Goal: Task Accomplishment & Management: Use online tool/utility

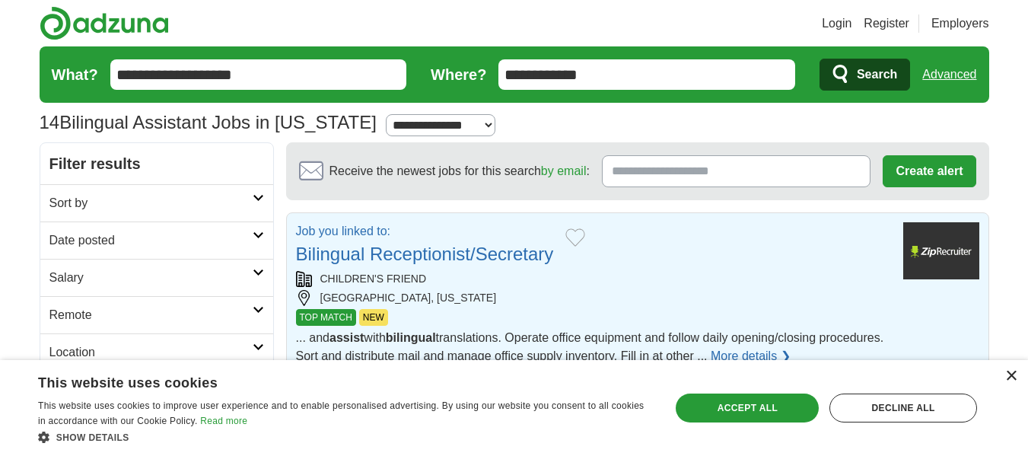
click at [1012, 379] on div "×" at bounding box center [1010, 376] width 11 height 11
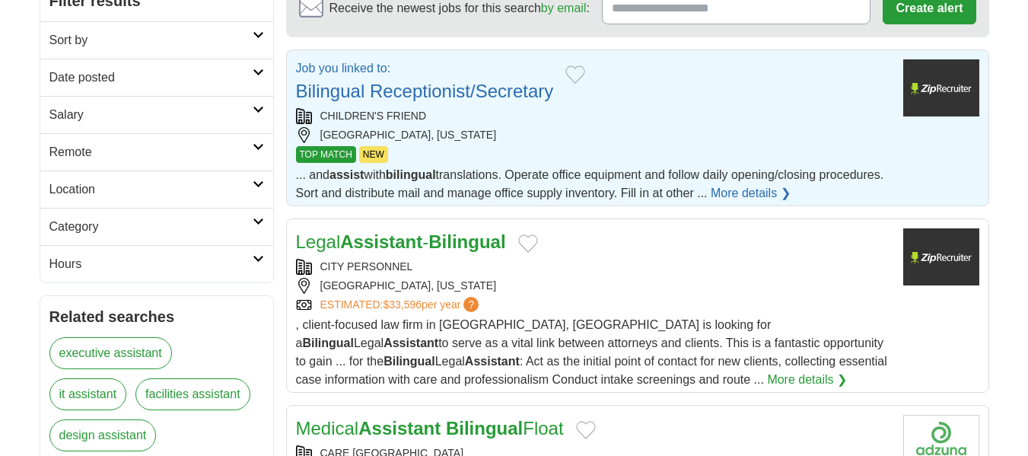
scroll to position [155, 0]
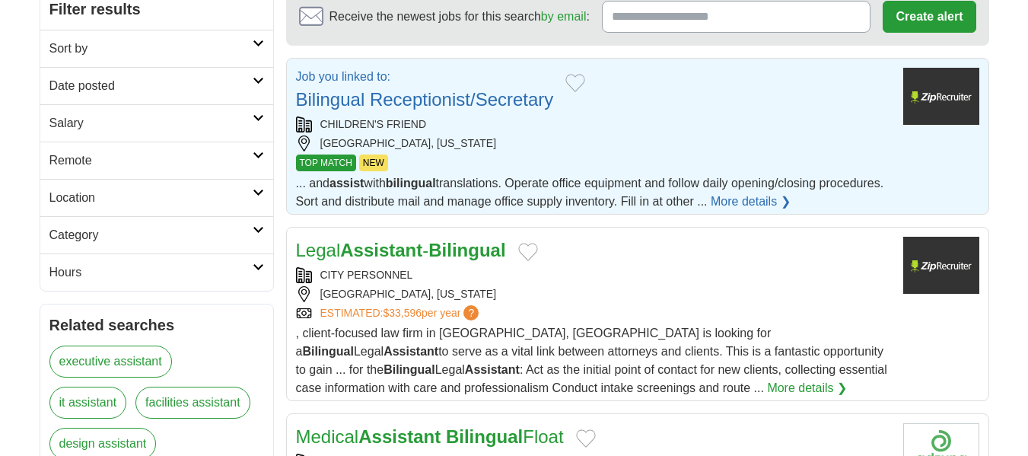
click at [713, 128] on div "CHILDREN'S FRIEND" at bounding box center [593, 124] width 595 height 16
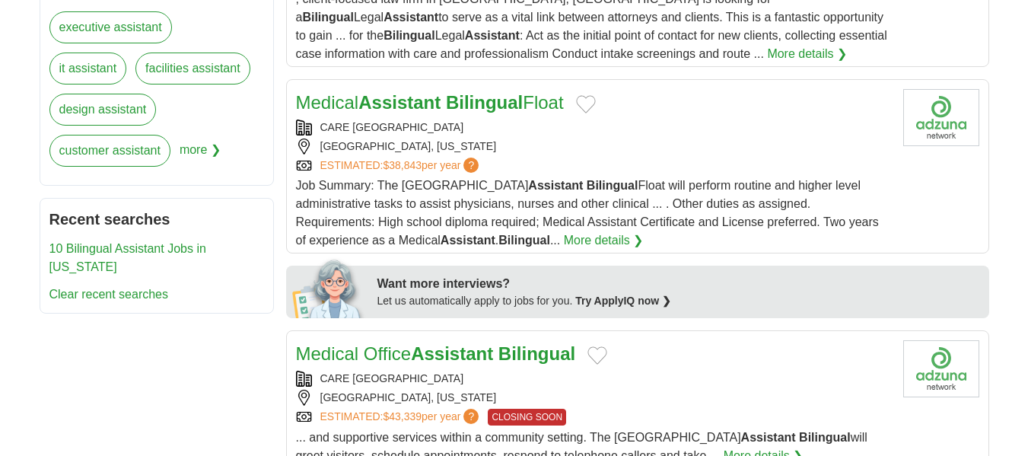
scroll to position [489, 0]
click at [626, 116] on div "Medical Assistant Bilingual Float CARE NEW ENGLAND PROVIDENCE, RHODE ISLAND EST…" at bounding box center [593, 168] width 595 height 161
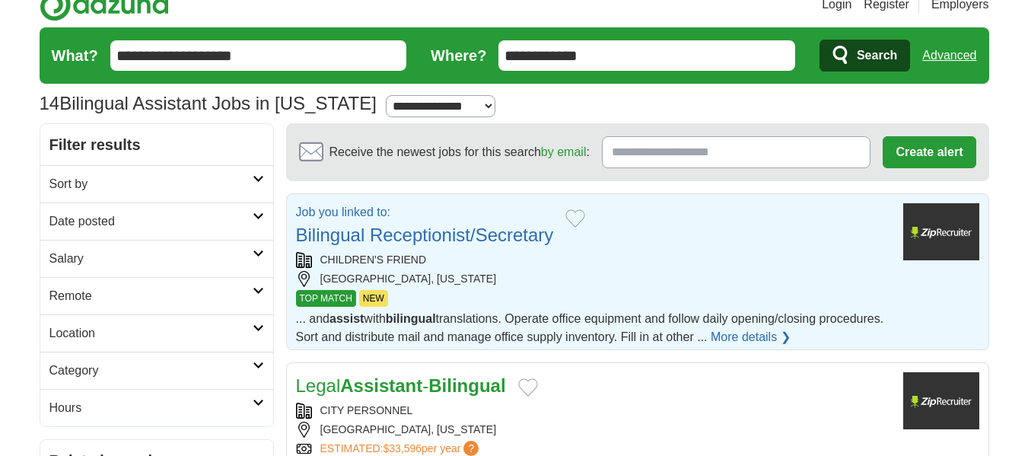
scroll to position [0, 0]
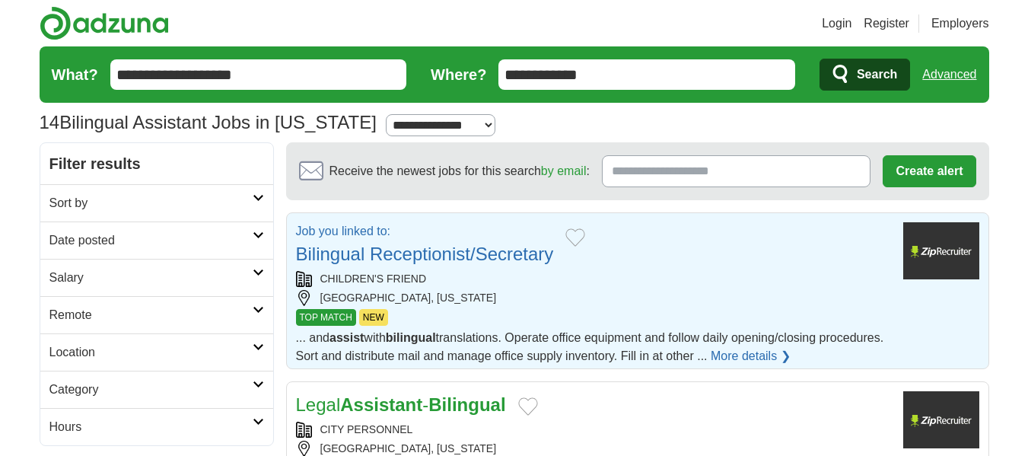
click at [253, 95] on form "**********" at bounding box center [515, 74] width 950 height 56
click at [252, 83] on input "**********" at bounding box center [258, 74] width 297 height 30
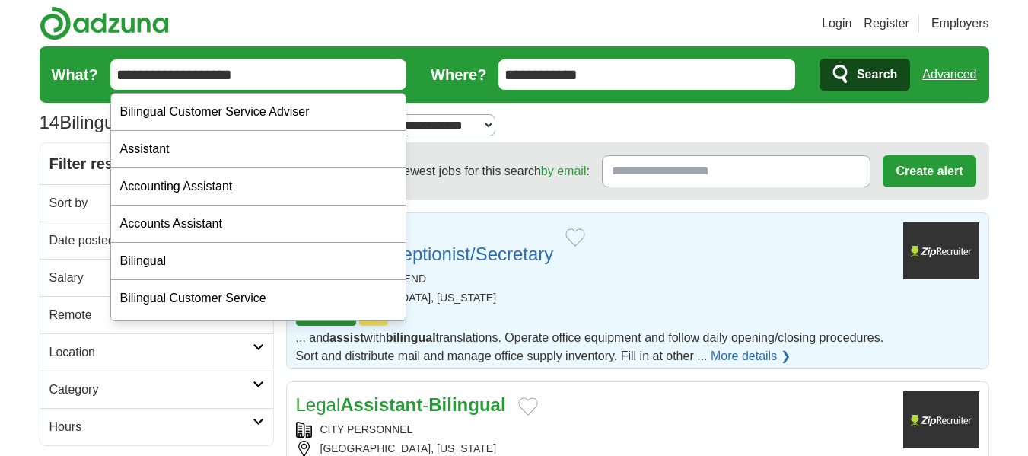
drag, startPoint x: 252, startPoint y: 83, endPoint x: 0, endPoint y: 153, distance: 261.5
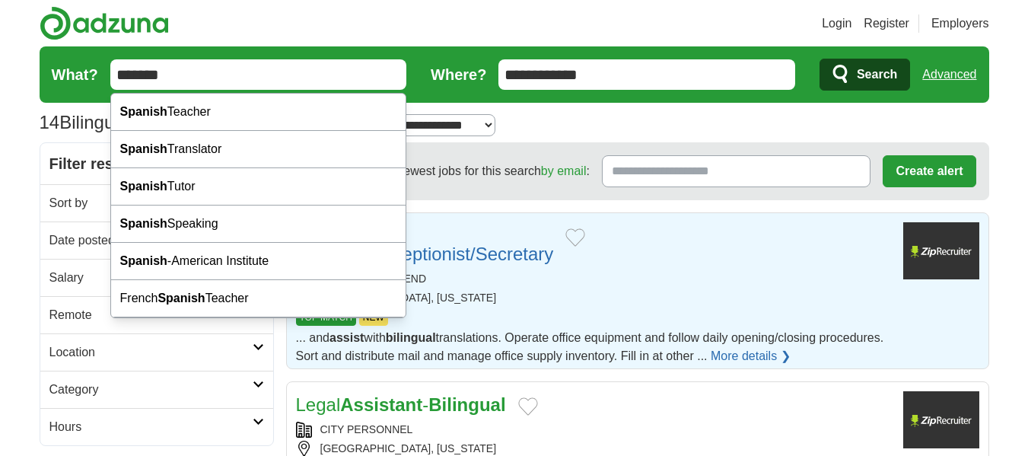
type input "*******"
click at [820, 59] on button "Search" at bounding box center [865, 75] width 91 height 32
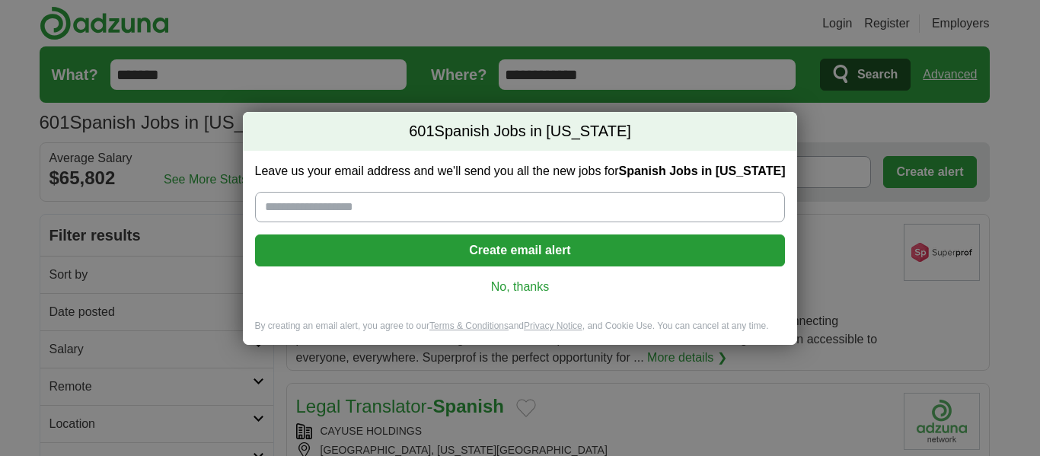
click at [514, 292] on link "No, thanks" at bounding box center [520, 287] width 506 height 17
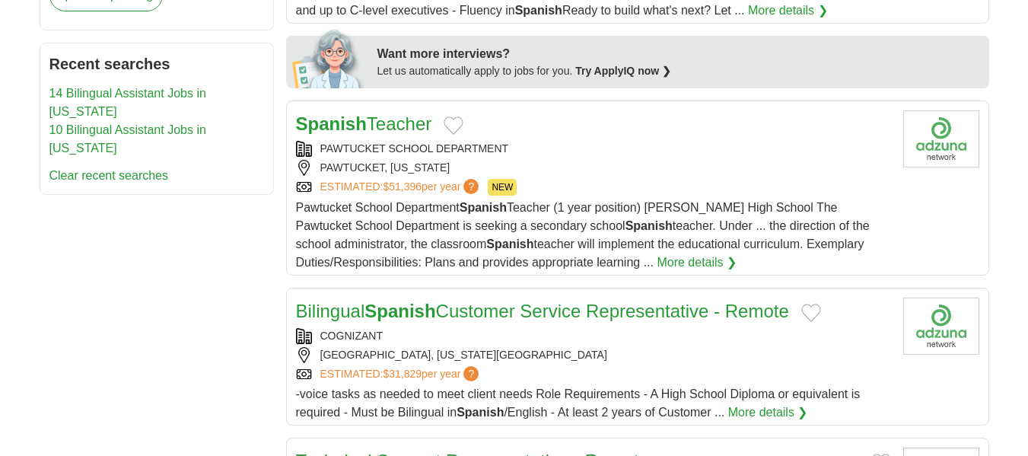
scroll to position [670, 0]
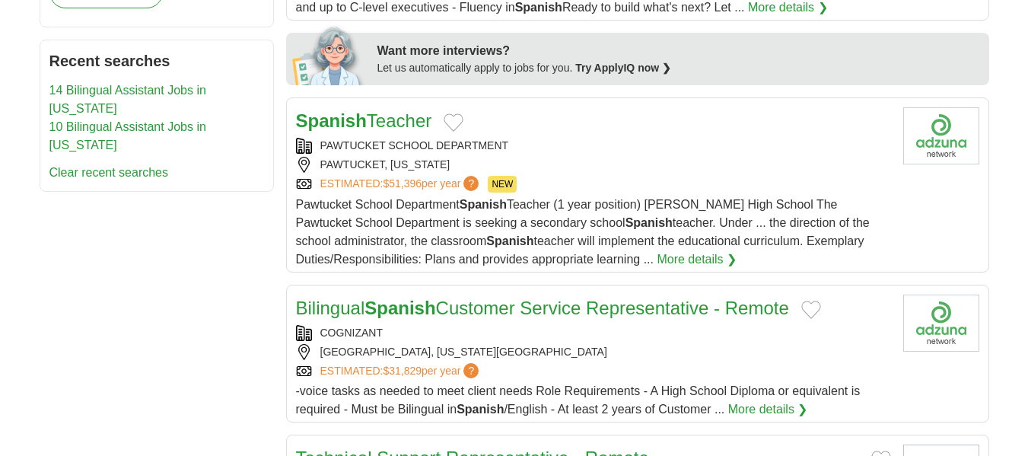
click at [473, 298] on link "Bilingual Spanish Customer Service Representative - Remote" at bounding box center [542, 308] width 493 height 21
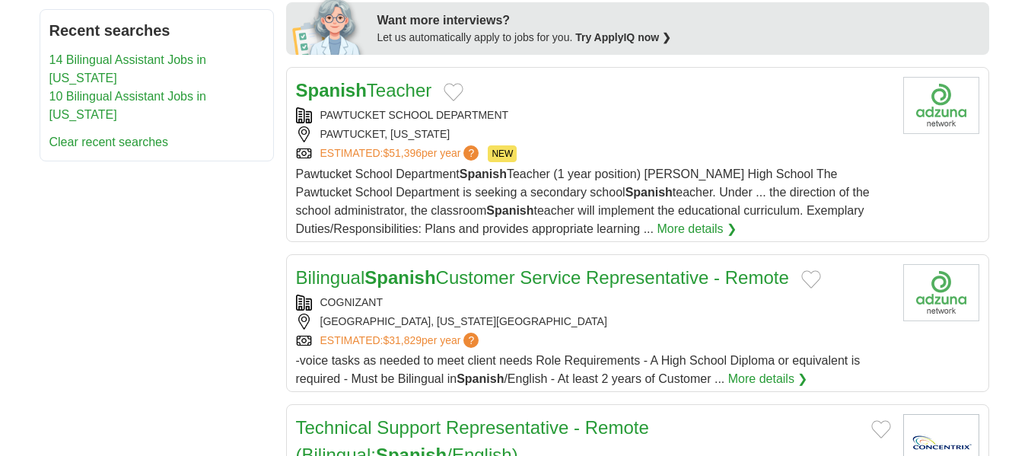
click at [390, 80] on link "Spanish Teacher" at bounding box center [364, 90] width 136 height 21
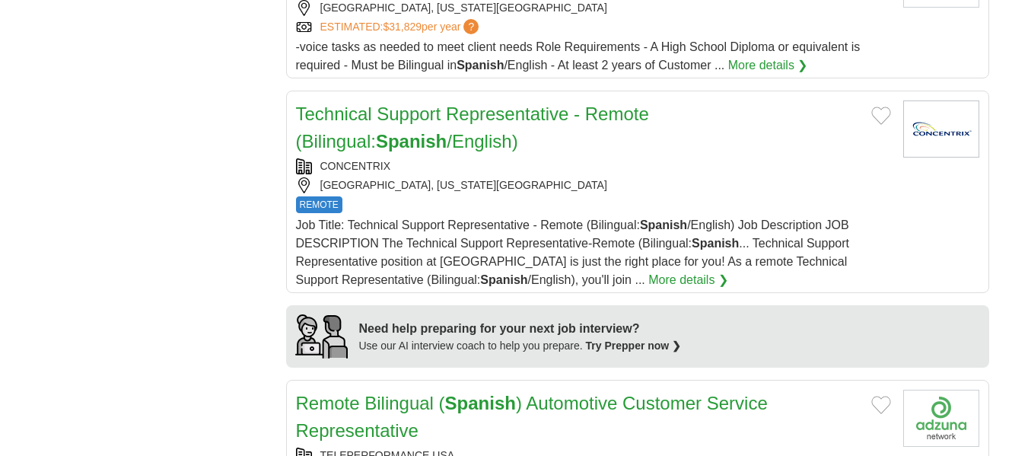
scroll to position [1035, 0]
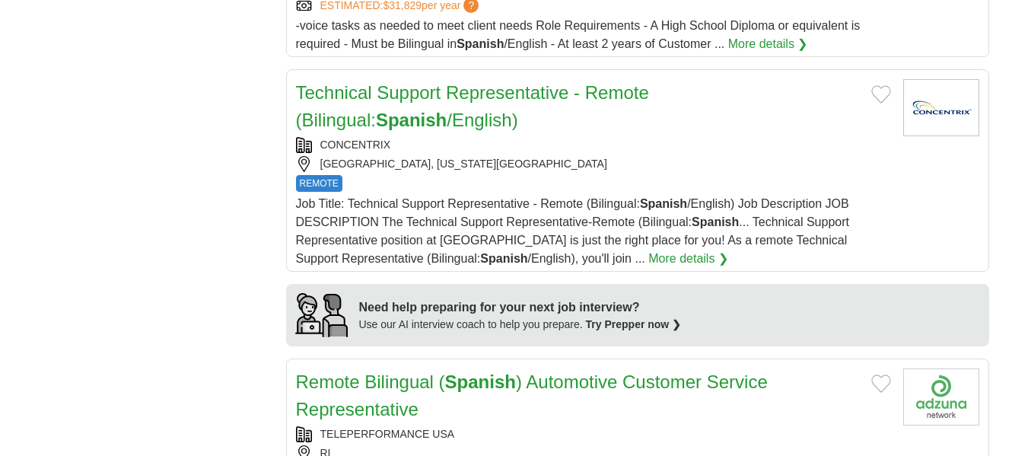
click at [578, 82] on link "Technical Support Representative - Remote (Bilingual: Spanish /English)" at bounding box center [472, 106] width 353 height 48
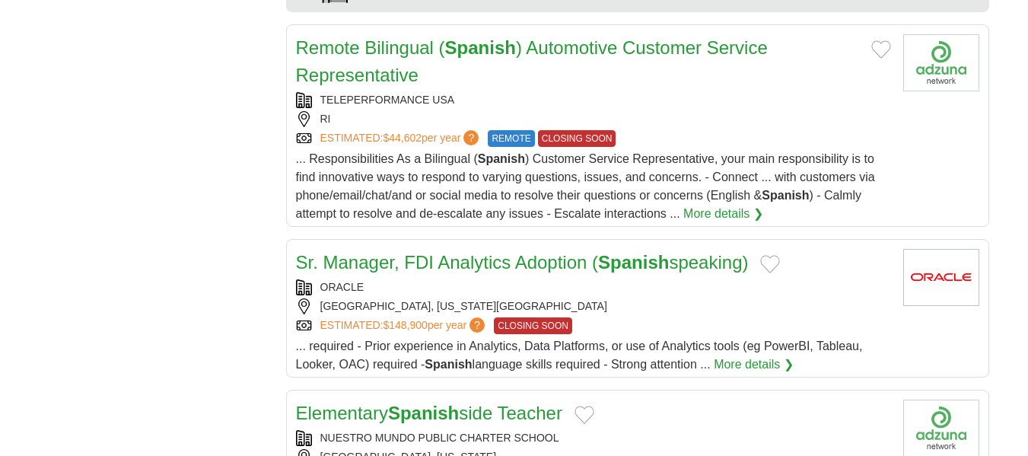
scroll to position [1370, 0]
click at [422, 50] on h2 "Remote Bilingual ( Spanish ) Automotive Customer Service Representative" at bounding box center [577, 60] width 563 height 55
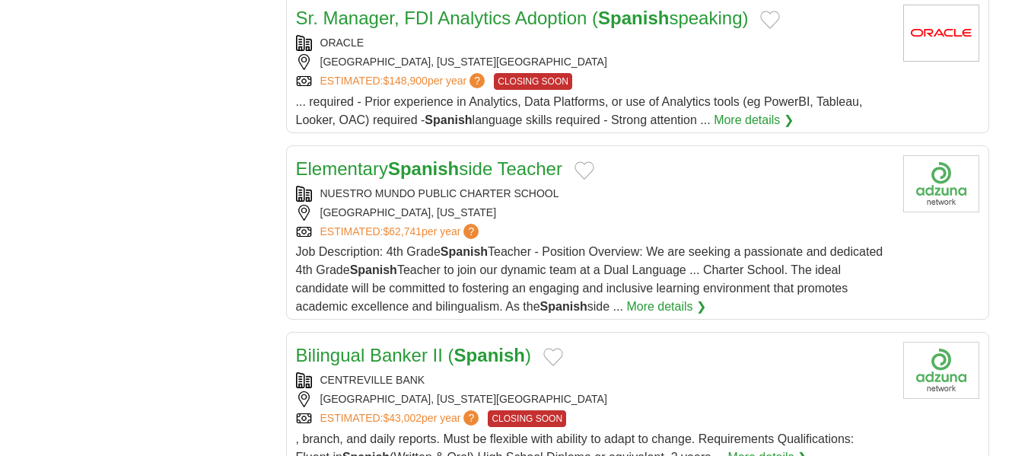
scroll to position [1644, 0]
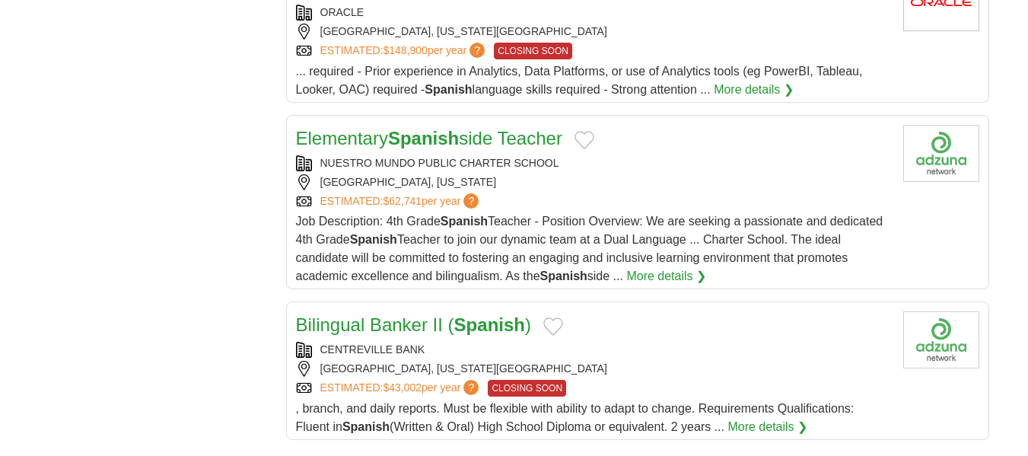
click at [531, 128] on link "Elementary Spanish side Teacher" at bounding box center [429, 138] width 266 height 21
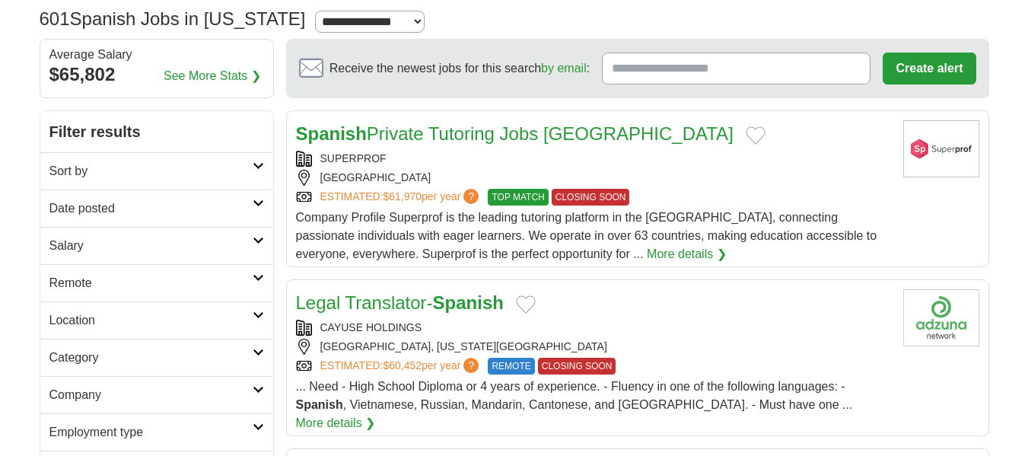
scroll to position [122, 0]
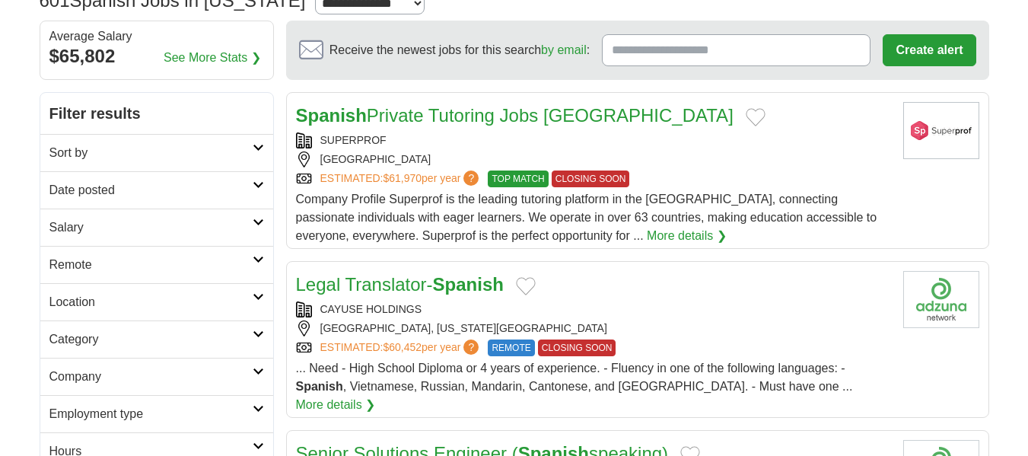
click at [113, 261] on h2 "Remote" at bounding box center [150, 265] width 203 height 18
click at [103, 300] on link "Remote jobs" at bounding box center [83, 301] width 69 height 13
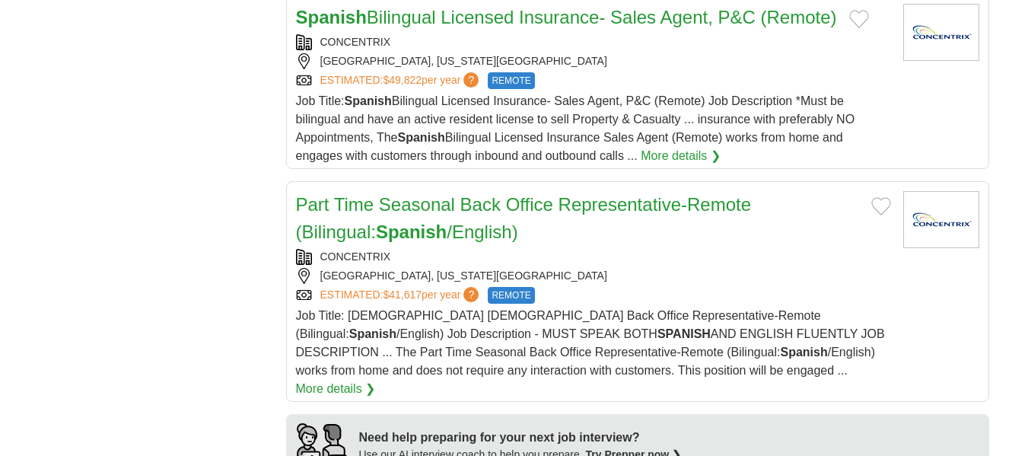
scroll to position [1035, 0]
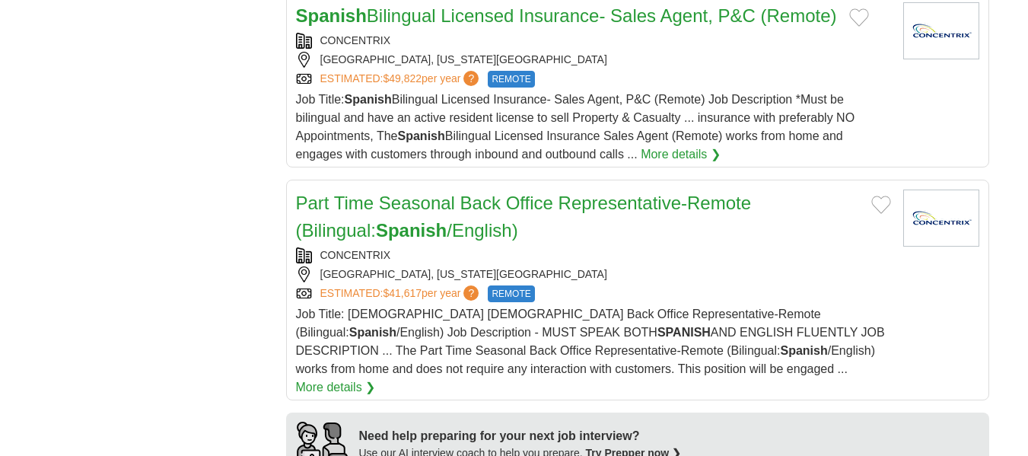
click at [557, 196] on h2 "Part Time Seasonal Back Office Representative-Remote (Bilingual: Spanish /Engli…" at bounding box center [577, 217] width 563 height 55
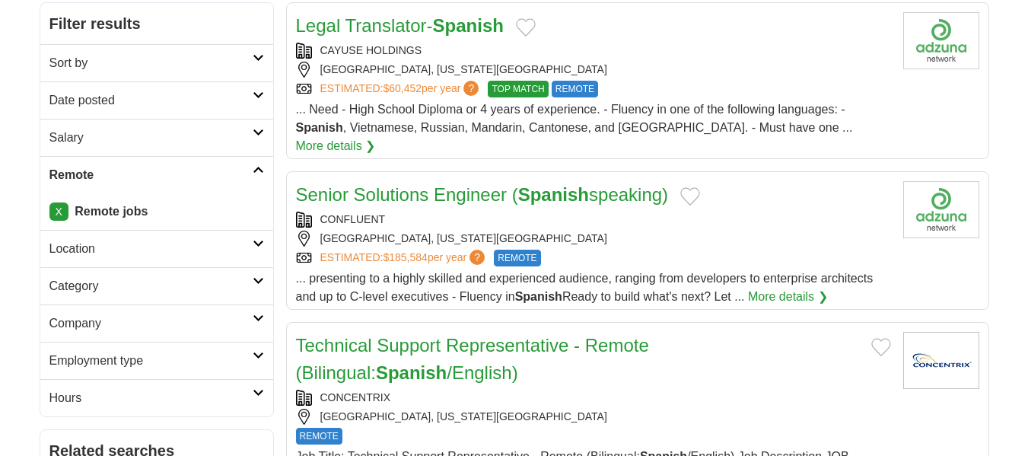
scroll to position [230, 0]
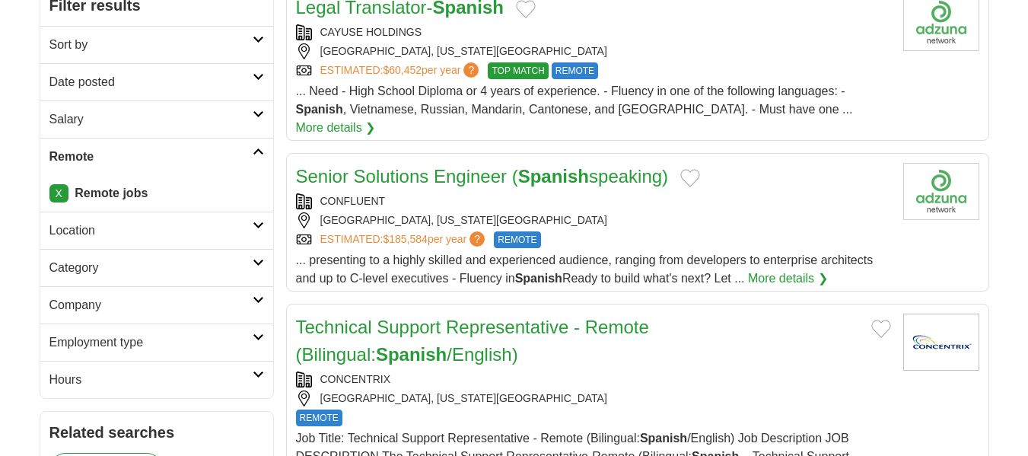
click at [170, 222] on h2 "Location" at bounding box center [150, 230] width 203 height 18
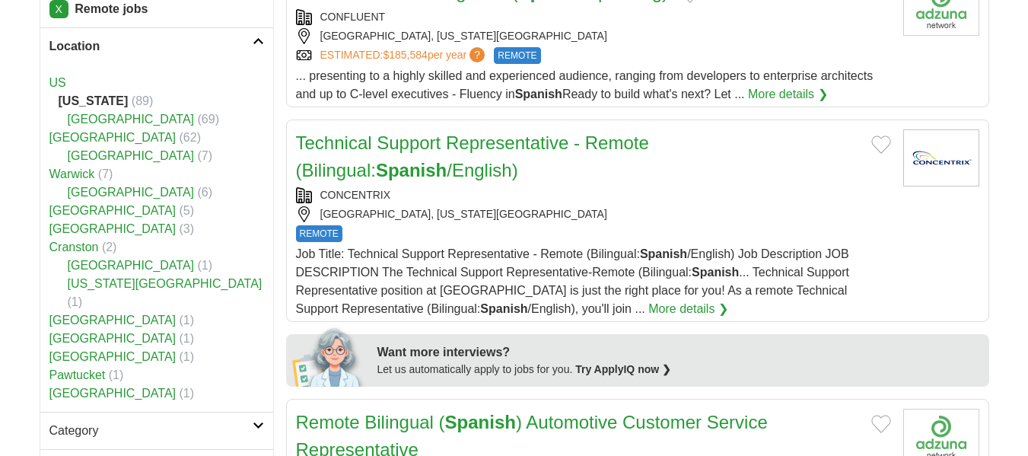
scroll to position [413, 0]
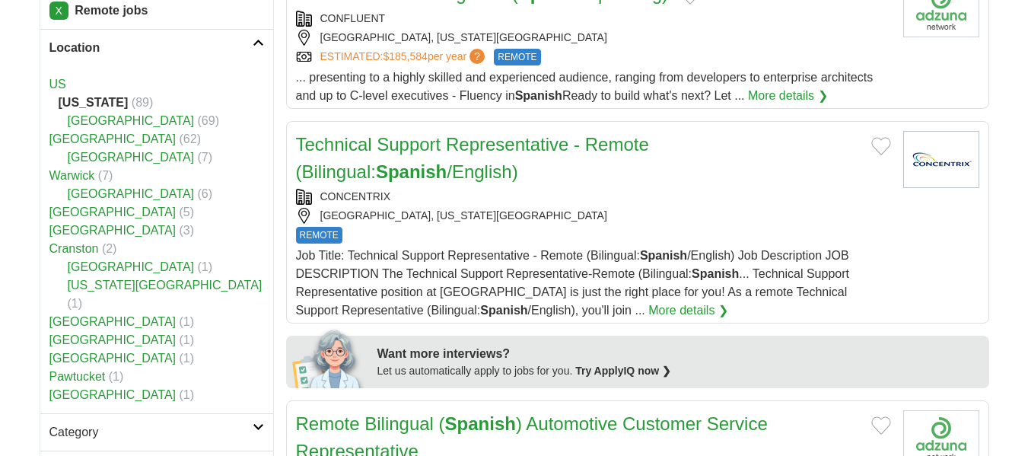
click at [60, 84] on link "US" at bounding box center [57, 84] width 17 height 13
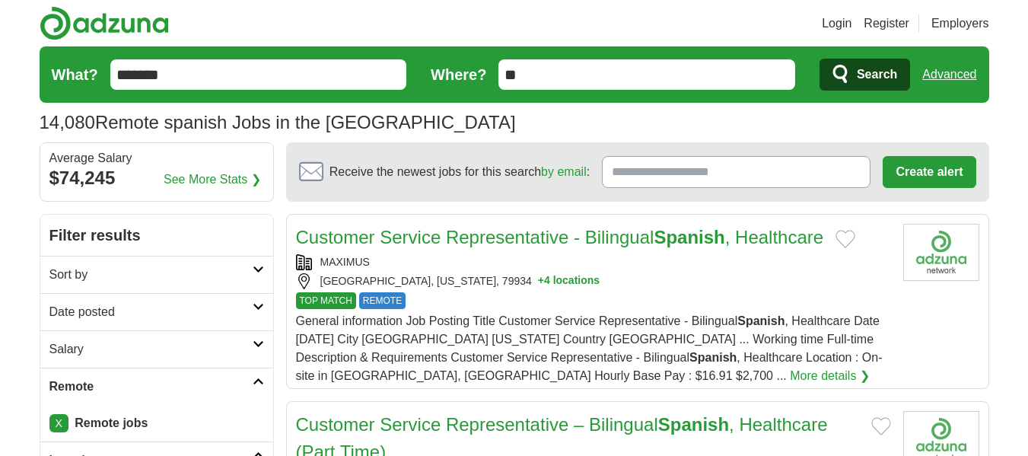
click at [388, 234] on link "Customer Service Representative - Bilingual Spanish , Healthcare" at bounding box center [560, 237] width 528 height 21
click at [552, 279] on div "[GEOGRAPHIC_DATA], [US_STATE], 79934 + 4 locations" at bounding box center [593, 281] width 595 height 16
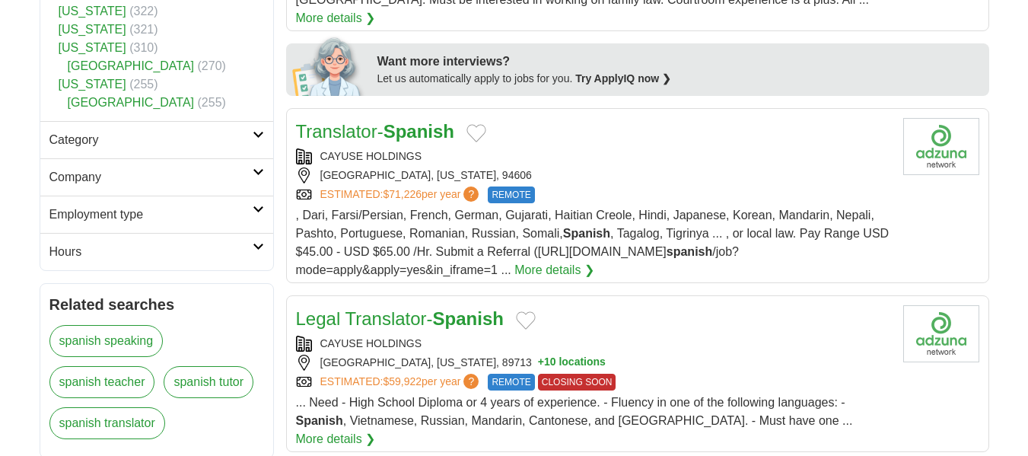
scroll to position [761, 0]
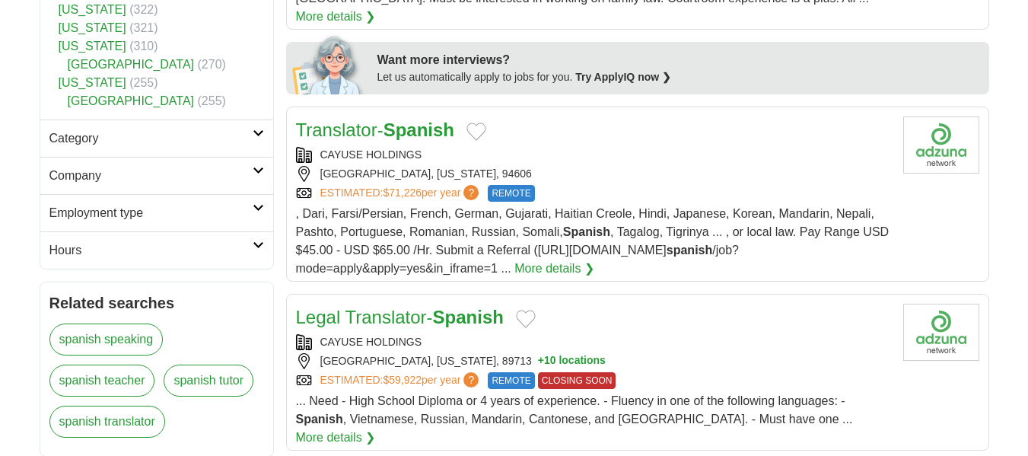
click at [349, 120] on link "Translator- Spanish" at bounding box center [375, 130] width 159 height 21
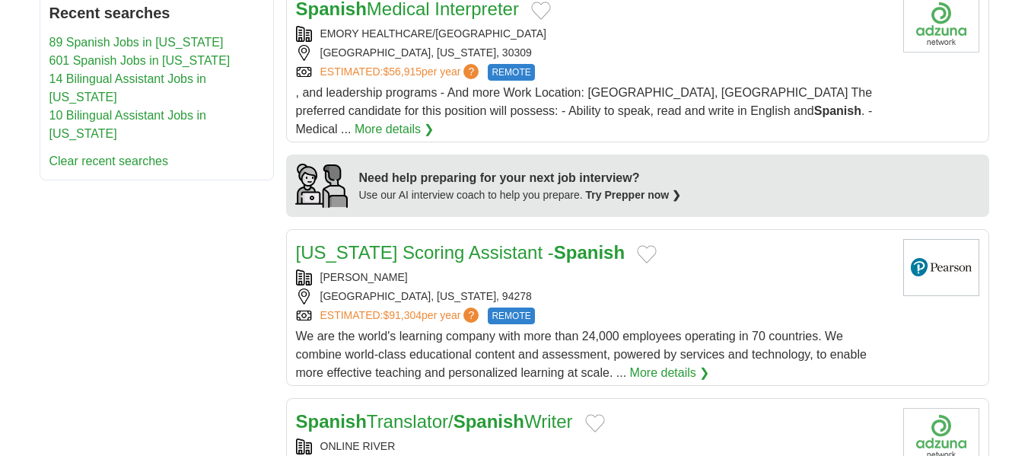
scroll to position [1279, 0]
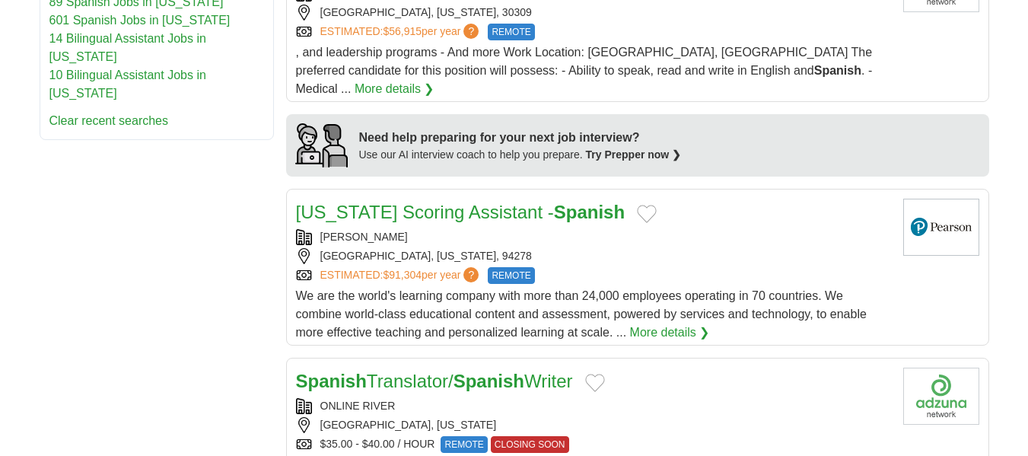
click at [554, 202] on strong "Spanish" at bounding box center [589, 212] width 71 height 21
